Goal: Transaction & Acquisition: Purchase product/service

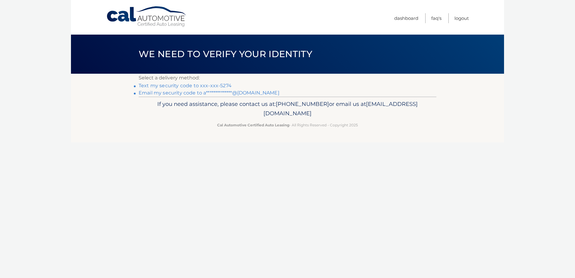
click at [223, 84] on link "Text my security code to xxx-xxx-5274" at bounding box center [185, 86] width 93 height 6
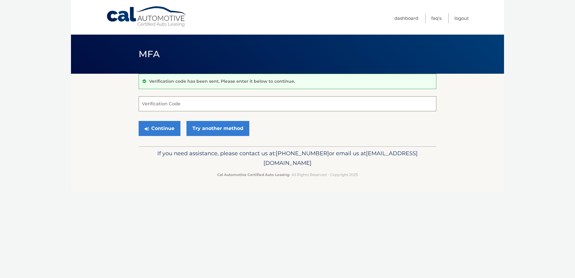
click at [219, 96] on input "Verification Code" at bounding box center [288, 103] width 298 height 15
type input "697133"
click at [148, 126] on icon "submit" at bounding box center [147, 128] width 4 height 5
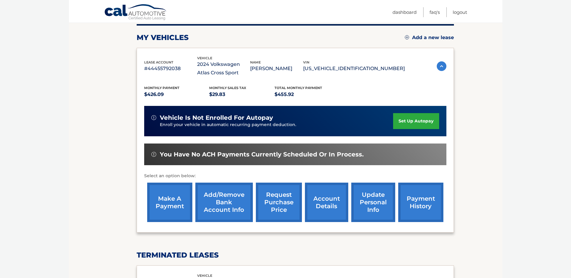
scroll to position [90, 0]
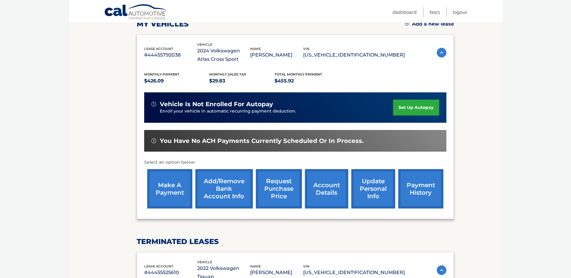
click at [177, 200] on link "make a payment" at bounding box center [169, 188] width 45 height 39
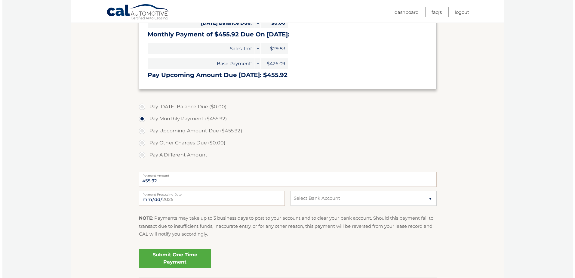
scroll to position [120, 0]
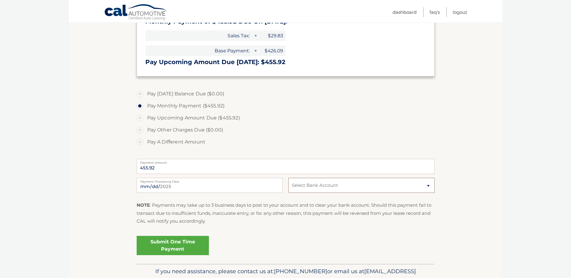
click at [305, 186] on select "Select Bank Account Checking BANK OF AMERICA, N.A. *****4189 Checking BANK OF A…" at bounding box center [361, 185] width 146 height 15
select select "MjIwYzM0YmQtMGEzMS00M2NjLWE5ZTctZTBiNDg1MDY1ZWIz"
click at [288, 178] on select "Select Bank Account Checking BANK OF AMERICA, N.A. *****4189 Checking BANK OF A…" at bounding box center [361, 185] width 146 height 15
click at [184, 238] on link "Submit One Time Payment" at bounding box center [173, 245] width 72 height 19
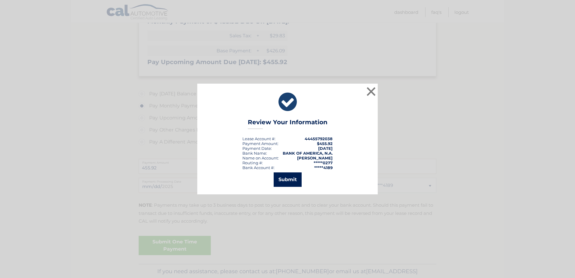
click at [298, 182] on button "Submit" at bounding box center [288, 179] width 28 height 14
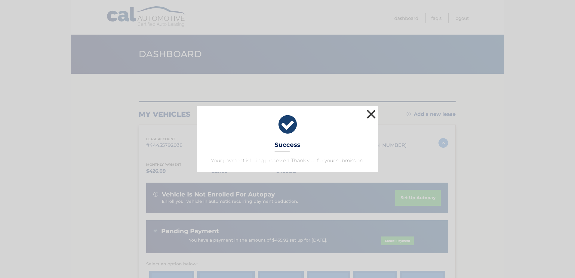
click at [370, 110] on button "×" at bounding box center [371, 114] width 12 height 12
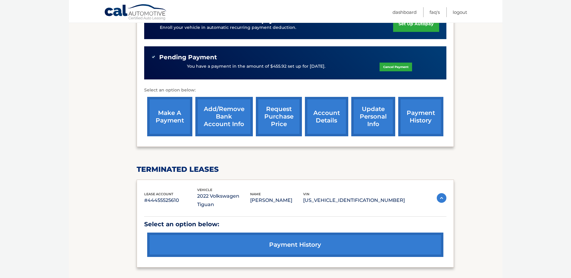
scroll to position [180, 0]
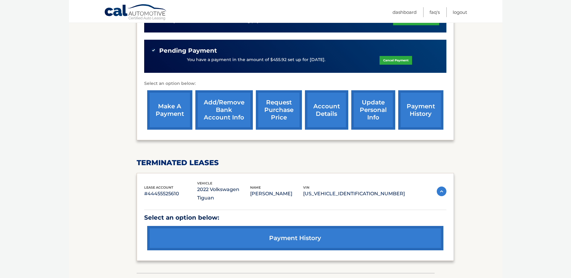
click at [409, 118] on link "payment history" at bounding box center [420, 109] width 45 height 39
